Goal: Transaction & Acquisition: Purchase product/service

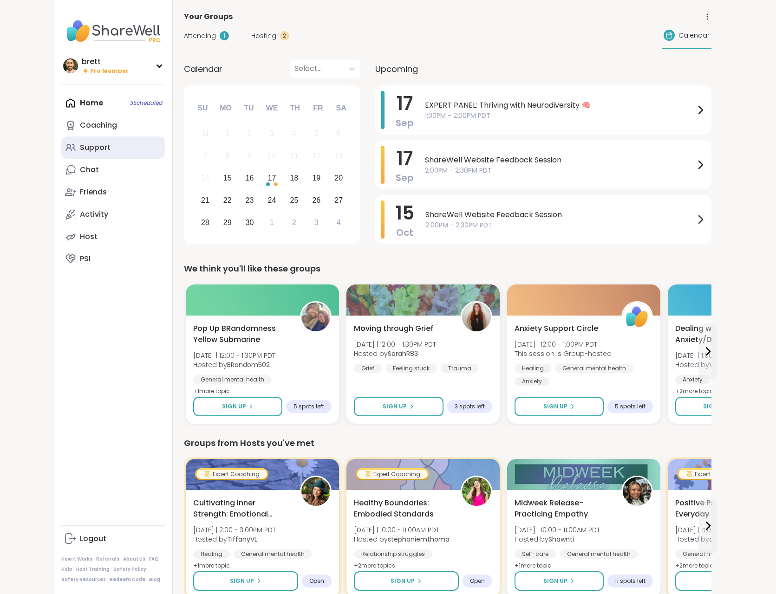
click at [119, 141] on link "Support" at bounding box center [113, 147] width 104 height 22
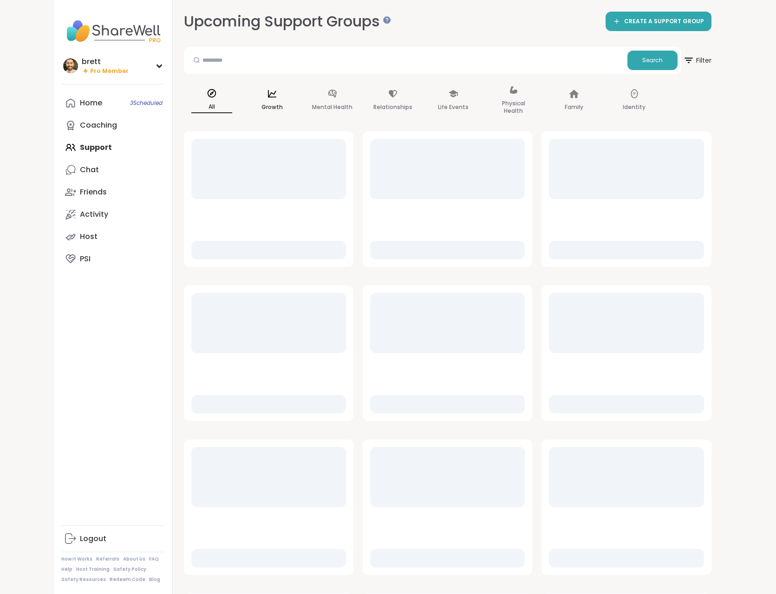
click at [266, 114] on div "Growth" at bounding box center [272, 101] width 56 height 46
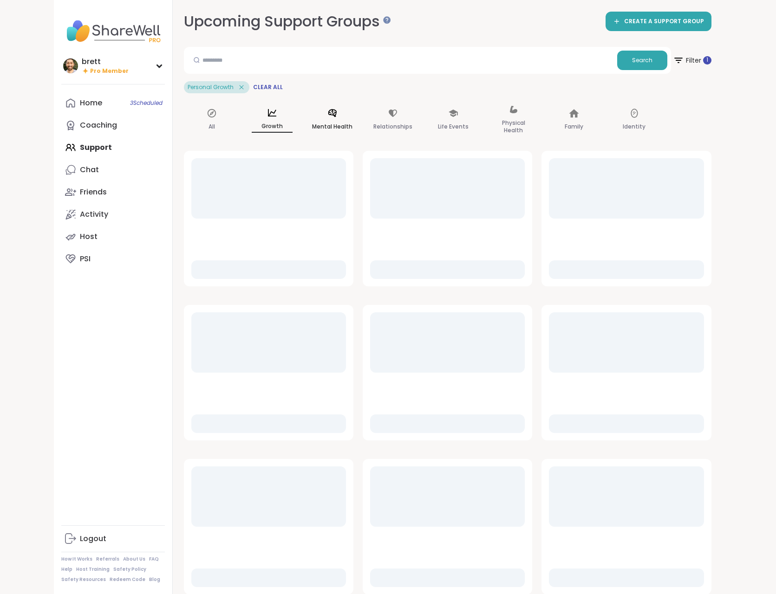
click at [334, 108] on icon at bounding box center [332, 113] width 10 height 10
click at [693, 61] on span "Filter 1" at bounding box center [691, 60] width 40 height 23
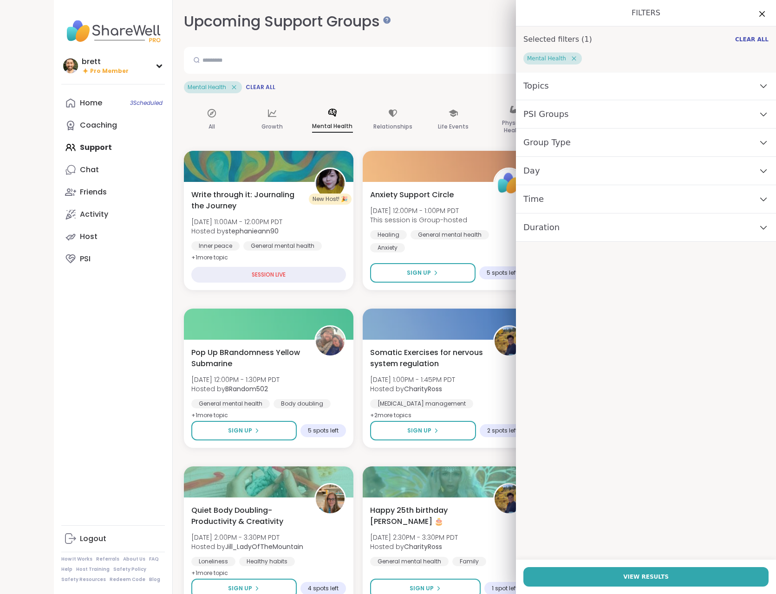
click at [564, 90] on div "Topics" at bounding box center [646, 86] width 260 height 28
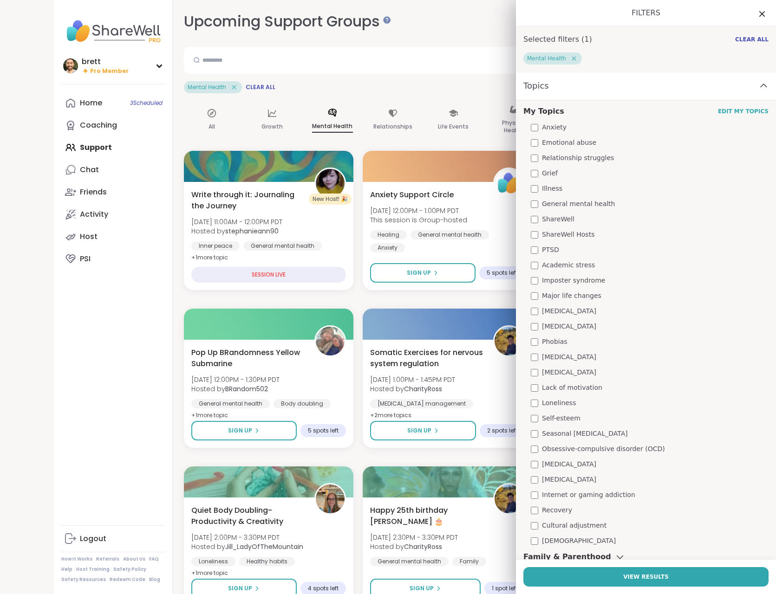
click at [537, 238] on div "ShareWell Hosts" at bounding box center [650, 235] width 238 height 10
click at [78, 443] on div "brett Pro Member Profile Membership Settings Help Home 3 Scheduled Coaching Sup…" at bounding box center [113, 297] width 119 height 594
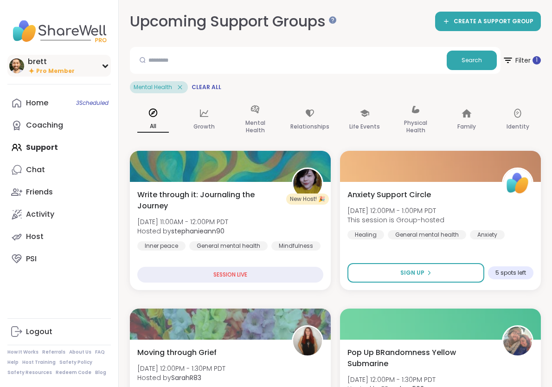
click at [61, 67] on span "Pro Member" at bounding box center [55, 71] width 39 height 8
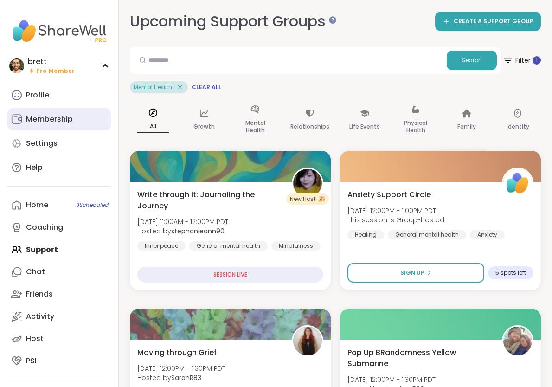
click at [52, 122] on div "Membership" at bounding box center [49, 119] width 47 height 10
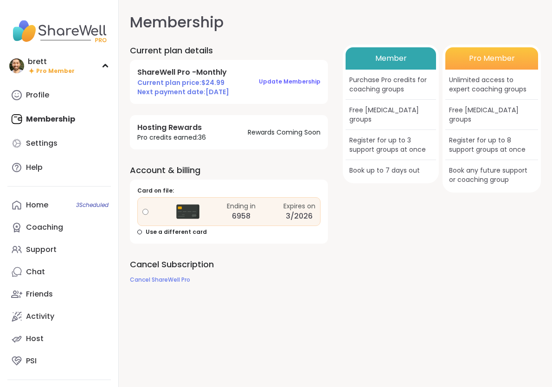
click at [283, 86] on button "Update Membership" at bounding box center [290, 81] width 62 height 19
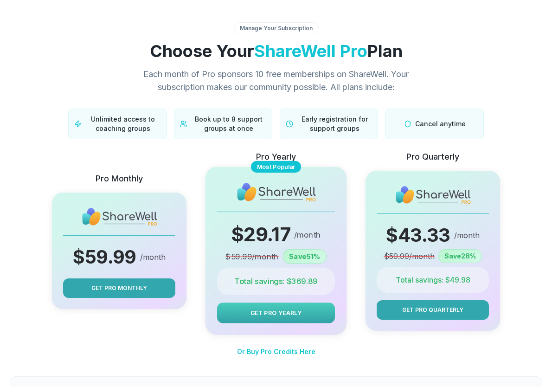
click at [292, 304] on button "Get Pro Yearly" at bounding box center [276, 313] width 118 height 20
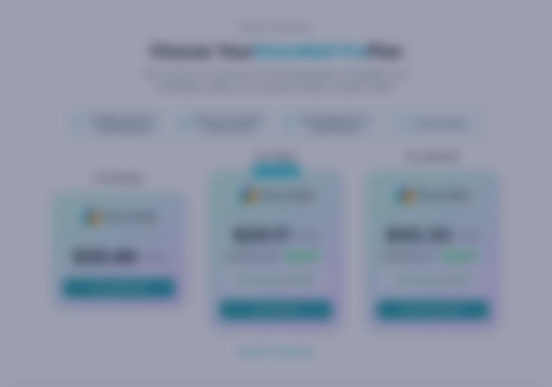
click at [37, 181] on div "SHAREWELL PRO Invest in your self-care and save more! Billed every 1 month Bill…" at bounding box center [276, 193] width 552 height 387
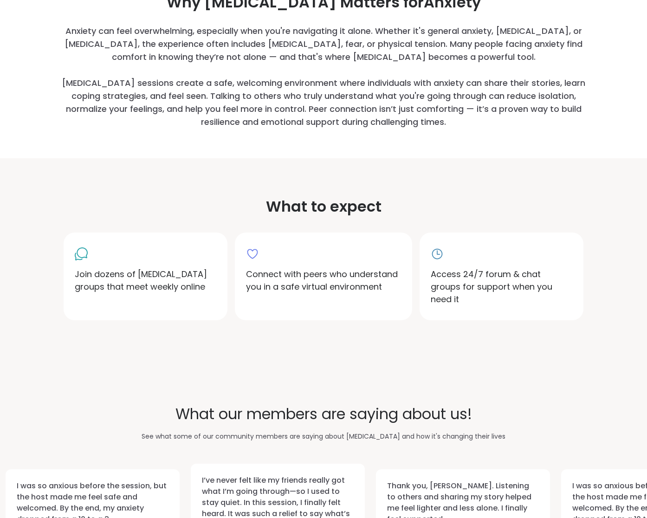
click at [306, 240] on div "Connect with peers who understand you in a safe virtual environment" at bounding box center [323, 277] width 177 height 88
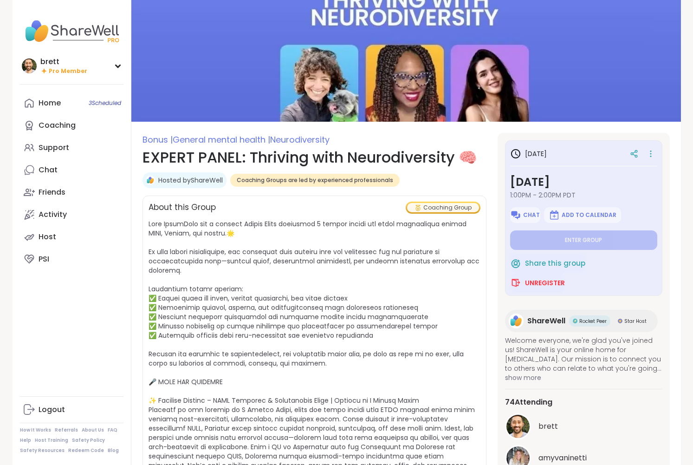
type textarea "*"
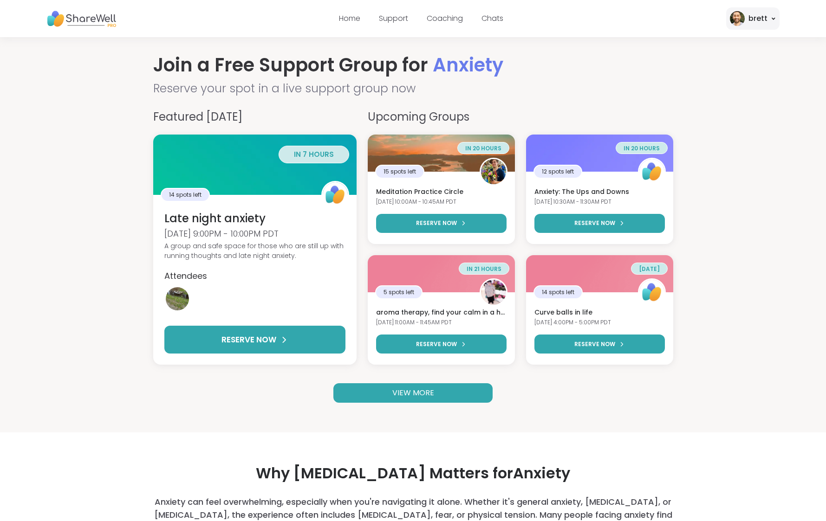
click at [428, 396] on span "VIEW MORE" at bounding box center [413, 393] width 42 height 11
